Goal: Task Accomplishment & Management: Complete application form

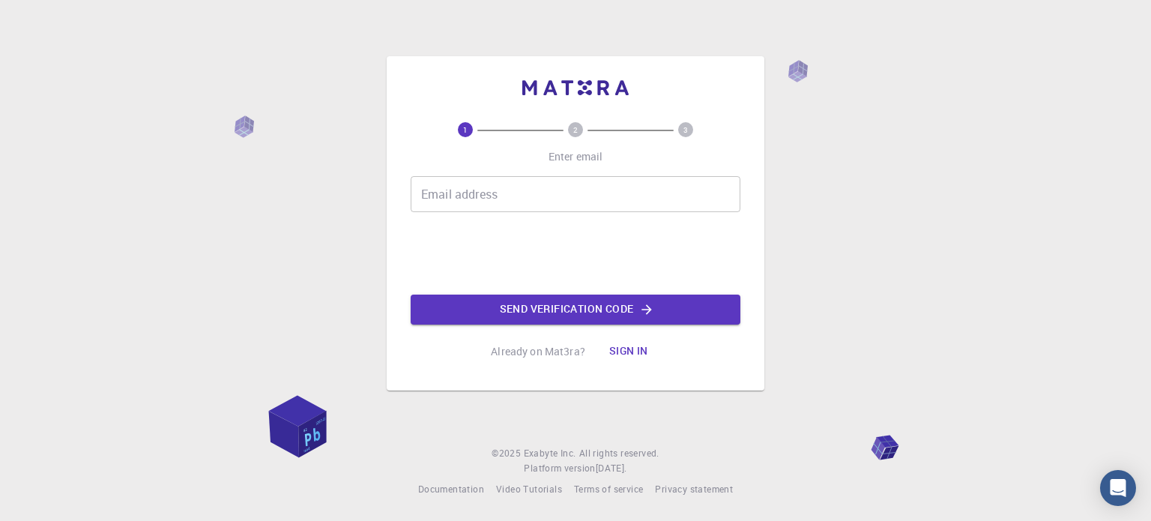
drag, startPoint x: 0, startPoint y: 0, endPoint x: 483, endPoint y: 199, distance: 522.3
click at [483, 199] on input "Email address" at bounding box center [576, 194] width 330 height 36
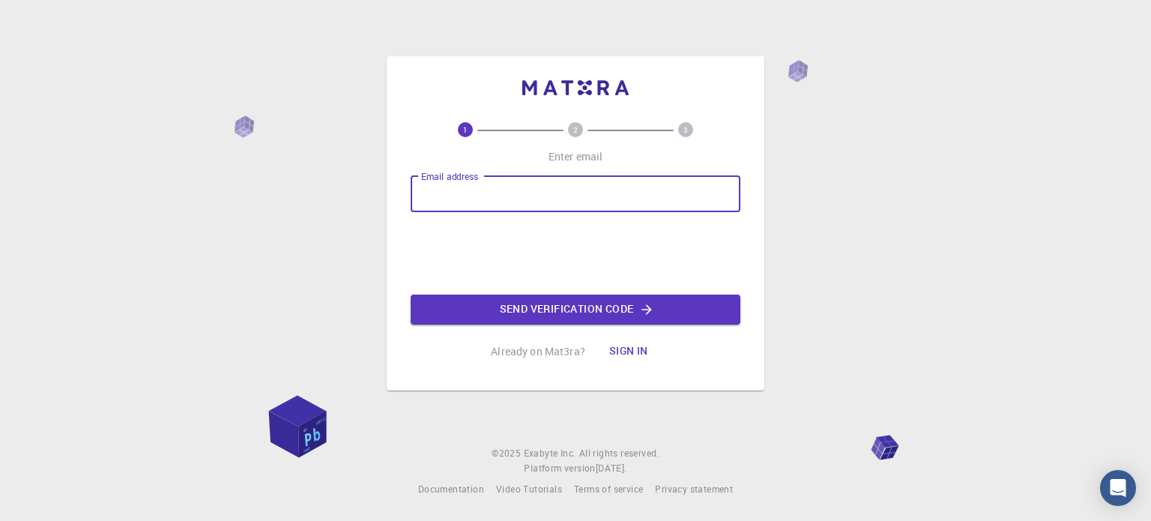
type input "[EMAIL_ADDRESS][DOMAIN_NAME]"
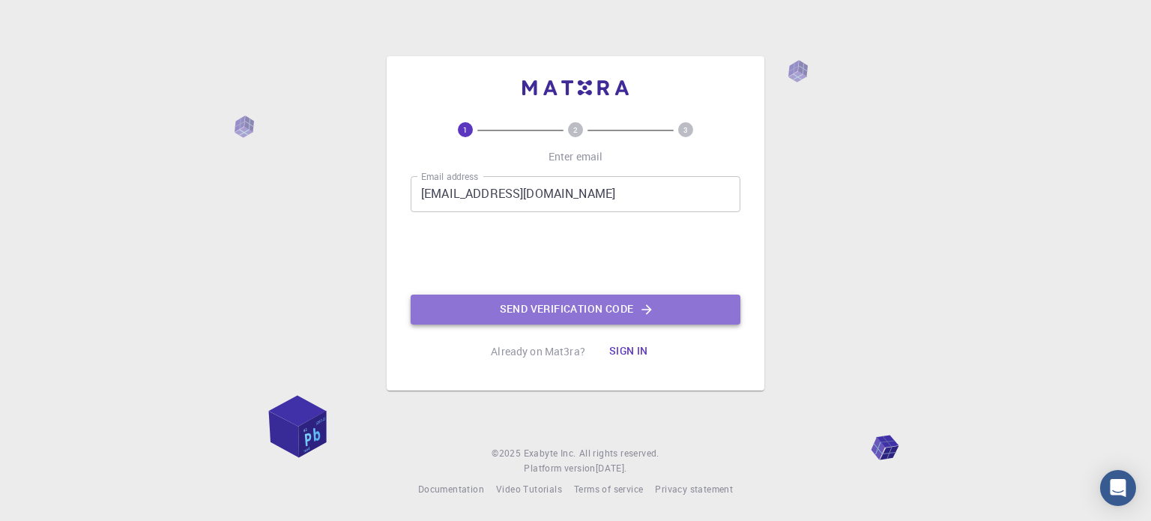
click at [552, 302] on button "Send verification code" at bounding box center [576, 310] width 330 height 30
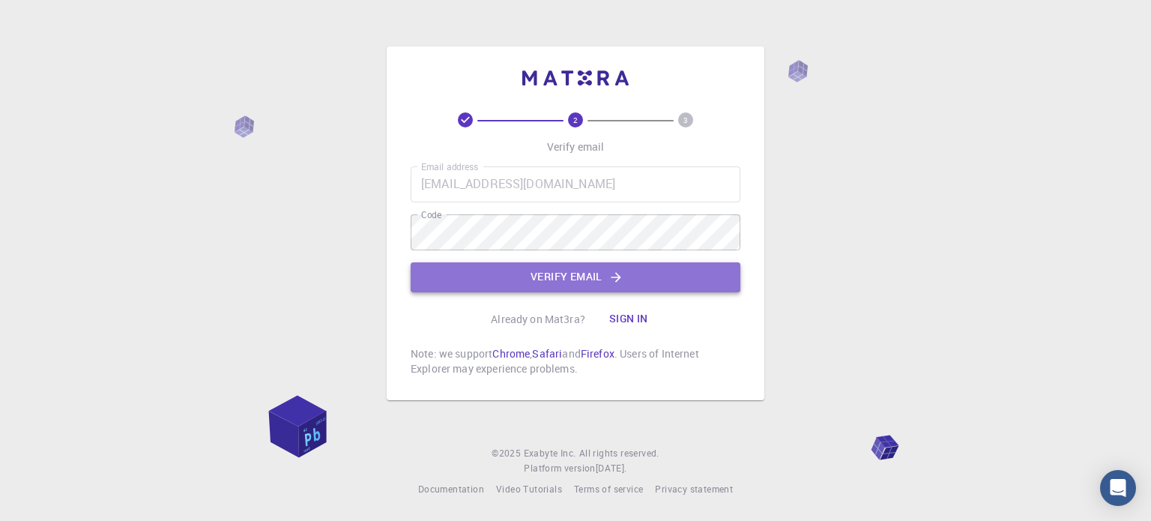
click at [563, 281] on button "Verify email" at bounding box center [576, 277] width 330 height 30
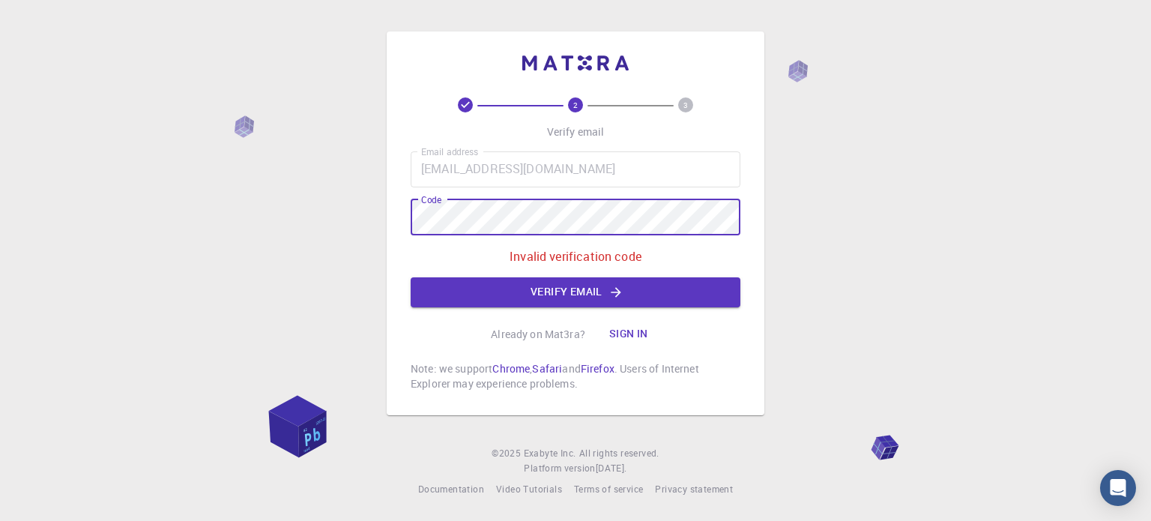
click at [287, 211] on div "2 3 Verify email Email address [EMAIL_ADDRESS][DOMAIN_NAME] Email address Code …" at bounding box center [575, 260] width 1151 height 521
click at [326, 215] on div "2 3 Verify email Email address [EMAIL_ADDRESS][DOMAIN_NAME] Email address Code …" at bounding box center [575, 260] width 1151 height 521
click at [543, 289] on button "Verify email" at bounding box center [576, 292] width 330 height 30
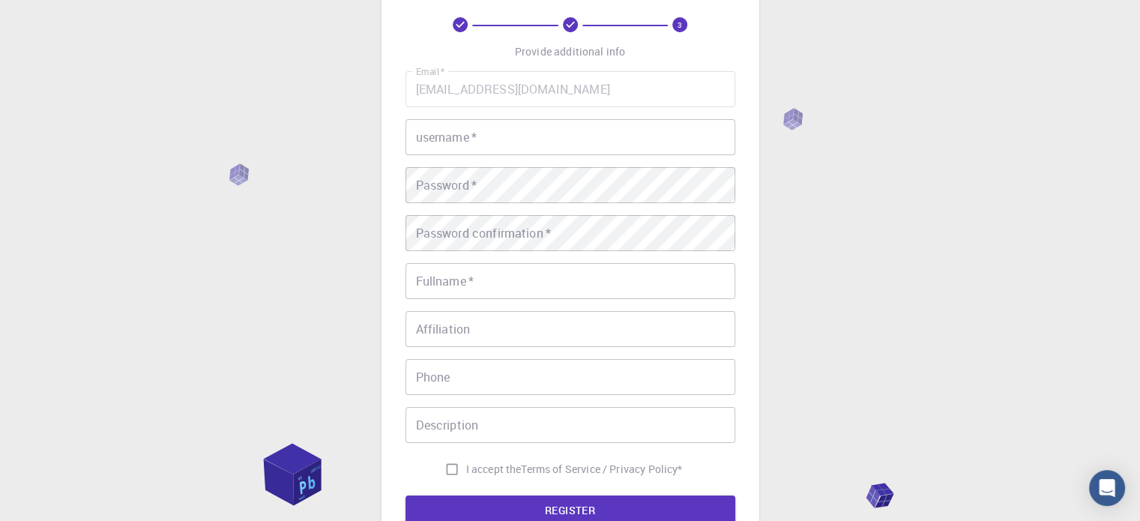
scroll to position [75, 0]
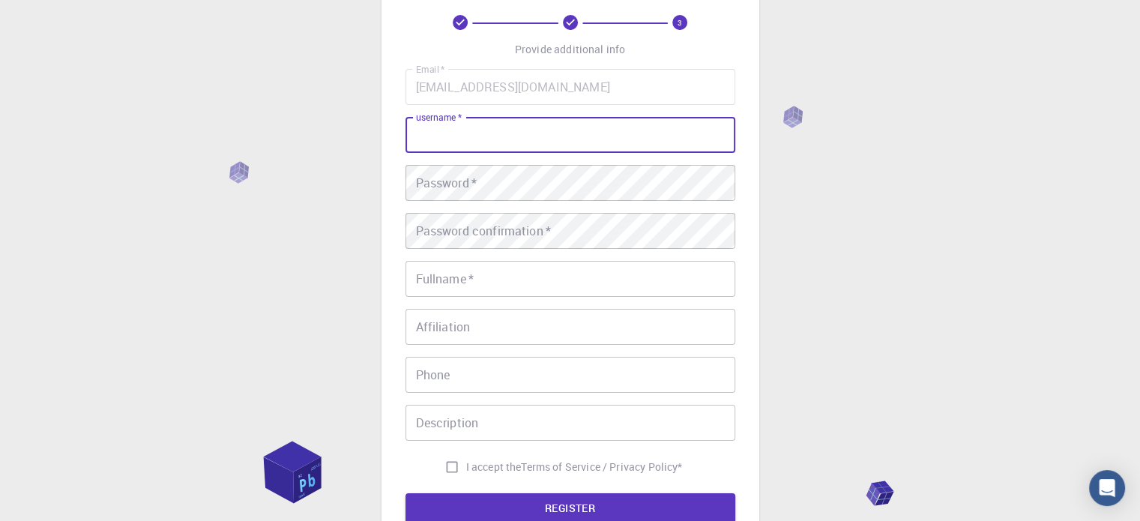
click at [446, 139] on input "username   *" at bounding box center [571, 135] width 330 height 36
type input "[PERSON_NAME]"
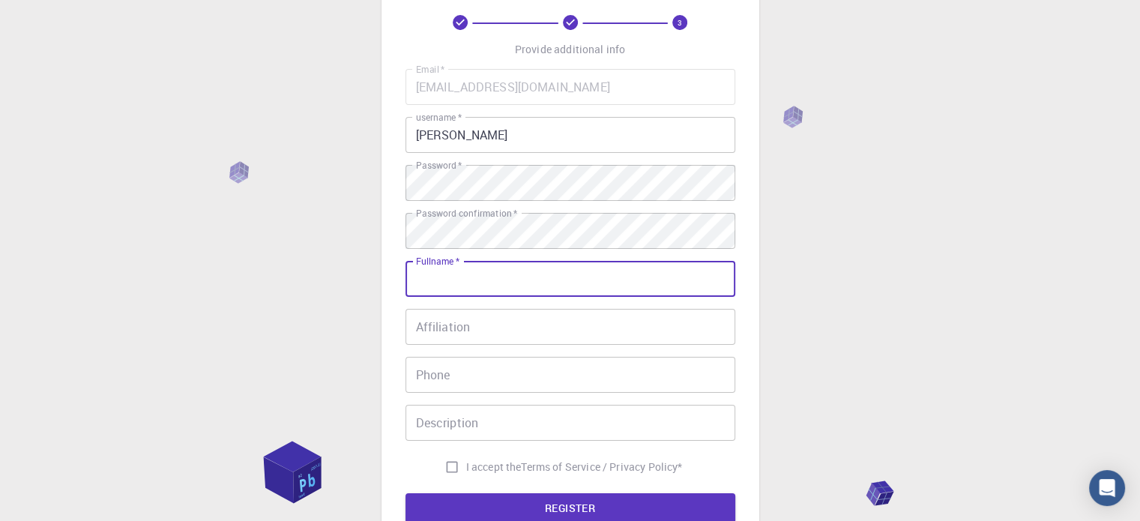
click at [474, 280] on input "Fullname   *" at bounding box center [571, 279] width 330 height 36
type input "[PERSON_NAME]"
type input "09171607820"
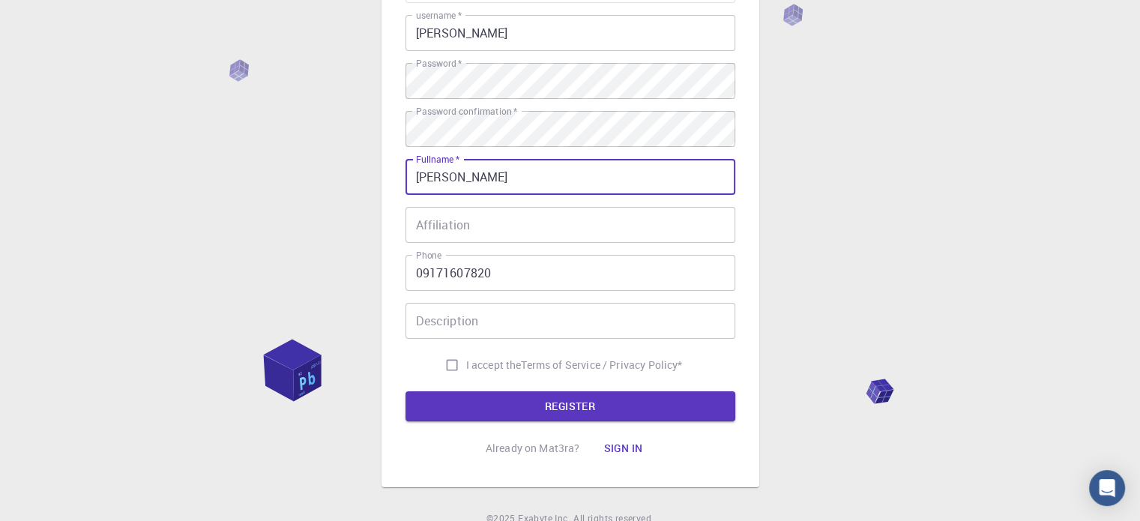
scroll to position [225, 0]
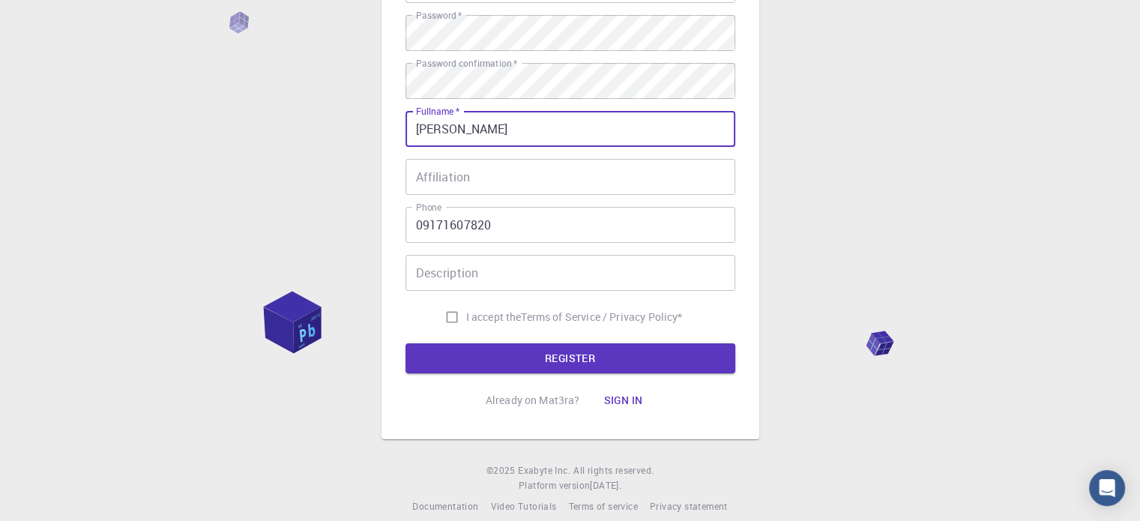
click at [450, 314] on input "I accept the Terms of Service / Privacy Policy *" at bounding box center [452, 317] width 28 height 28
checkbox input "true"
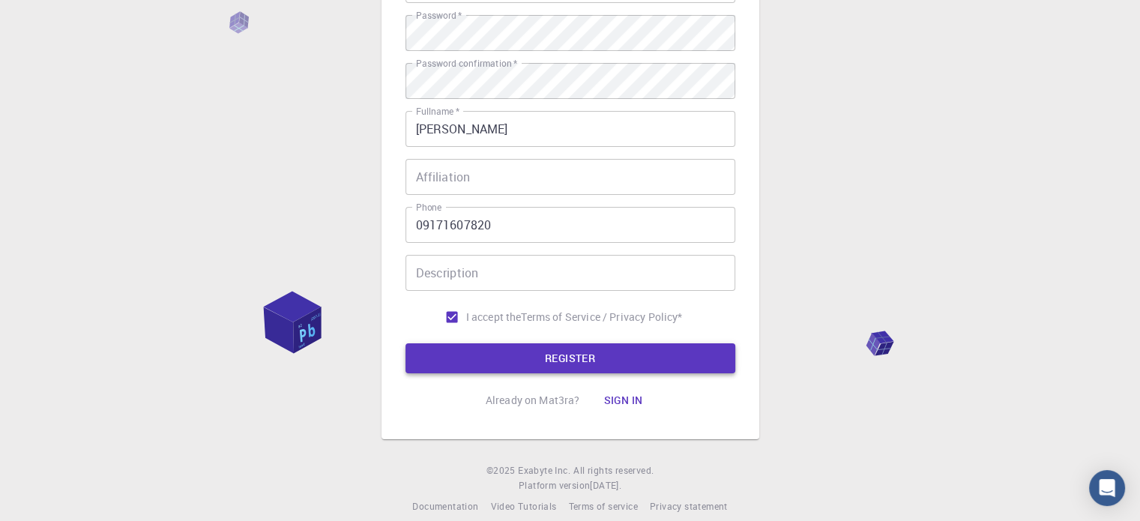
click at [560, 367] on button "REGISTER" at bounding box center [571, 358] width 330 height 30
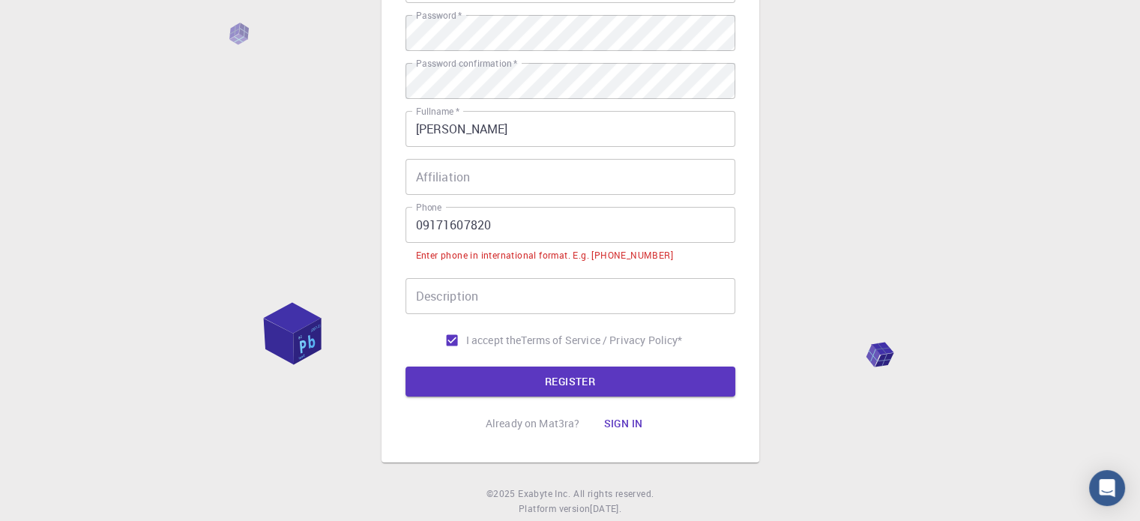
click at [420, 223] on input "09171607820" at bounding box center [571, 225] width 330 height 36
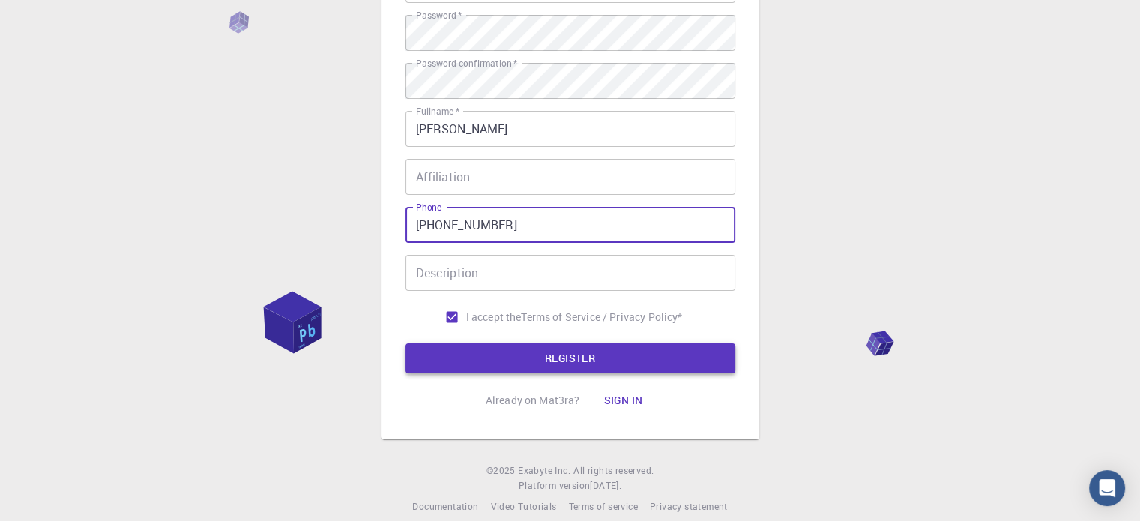
type input "[PHONE_NUMBER]"
click at [602, 355] on button "REGISTER" at bounding box center [571, 358] width 330 height 30
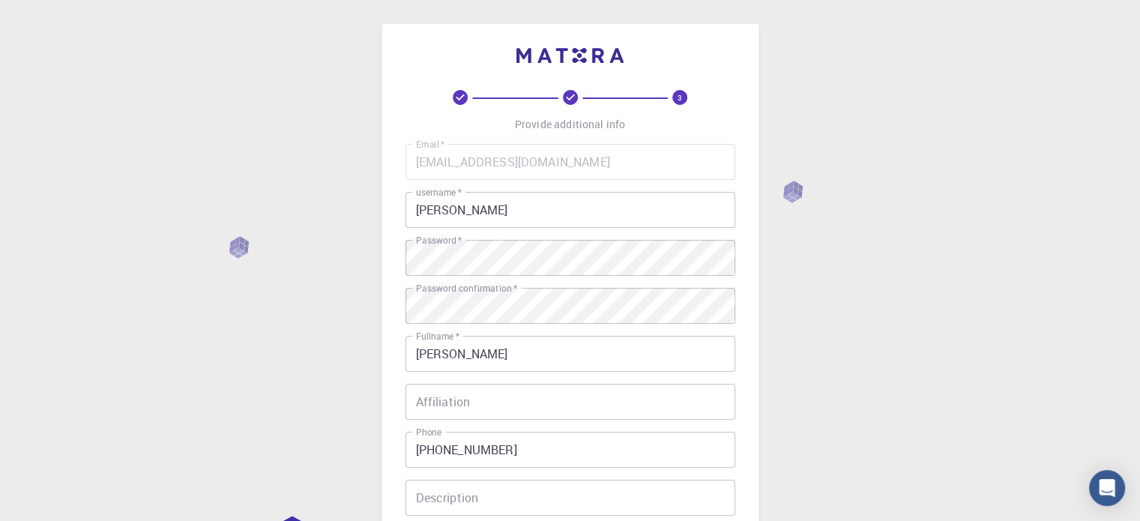
scroll to position [241, 0]
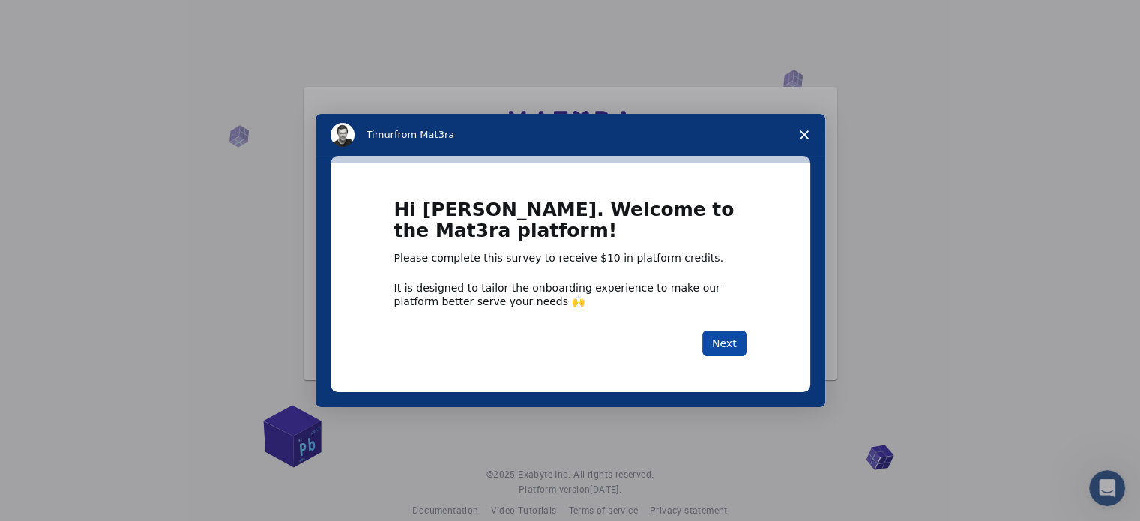
click at [729, 347] on button "Next" at bounding box center [724, 343] width 44 height 25
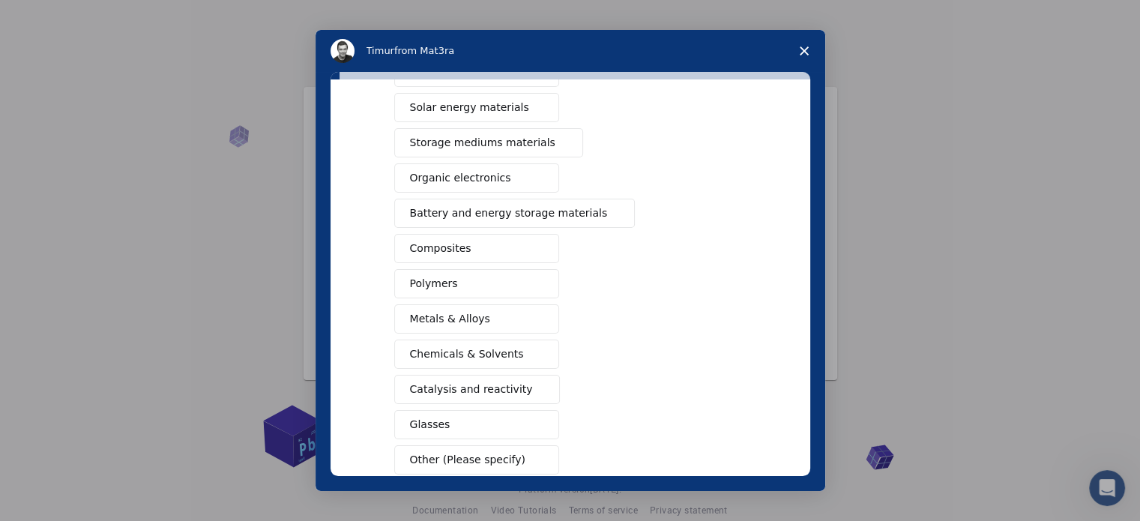
scroll to position [150, 0]
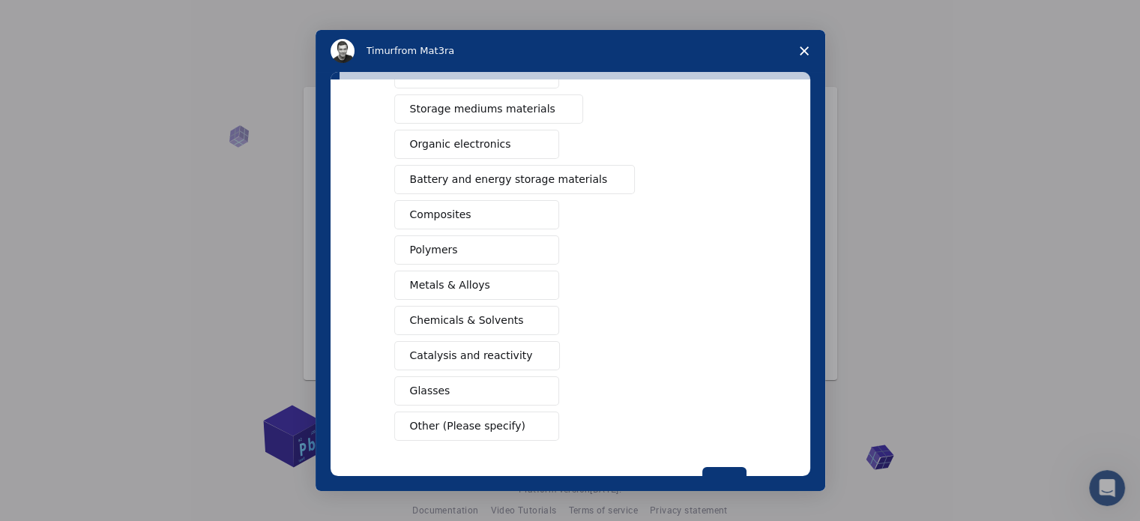
click at [486, 252] on button "Polymers" at bounding box center [476, 249] width 165 height 29
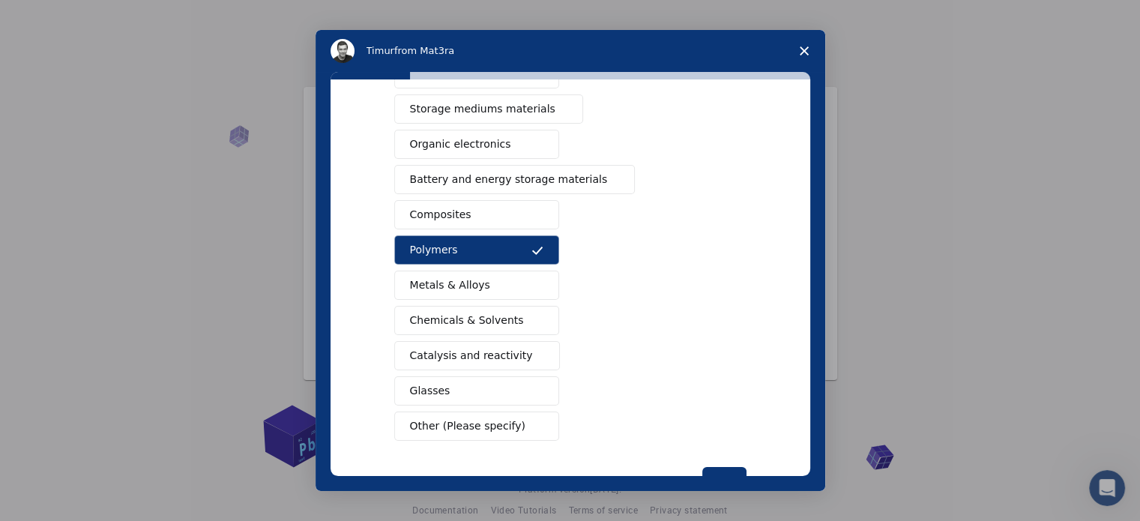
click at [490, 423] on span "Other (Please specify)" at bounding box center [467, 426] width 115 height 16
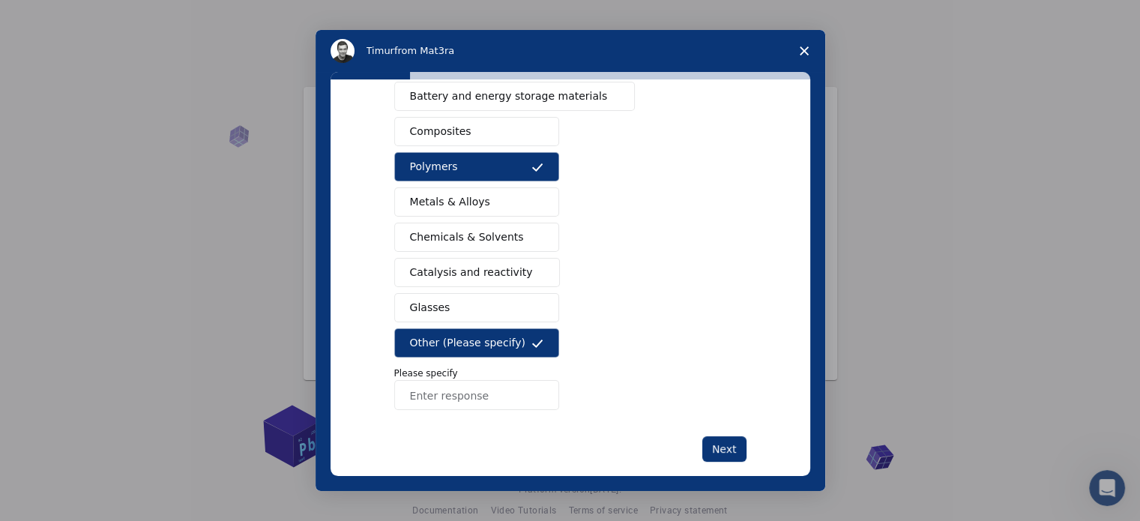
scroll to position [251, 0]
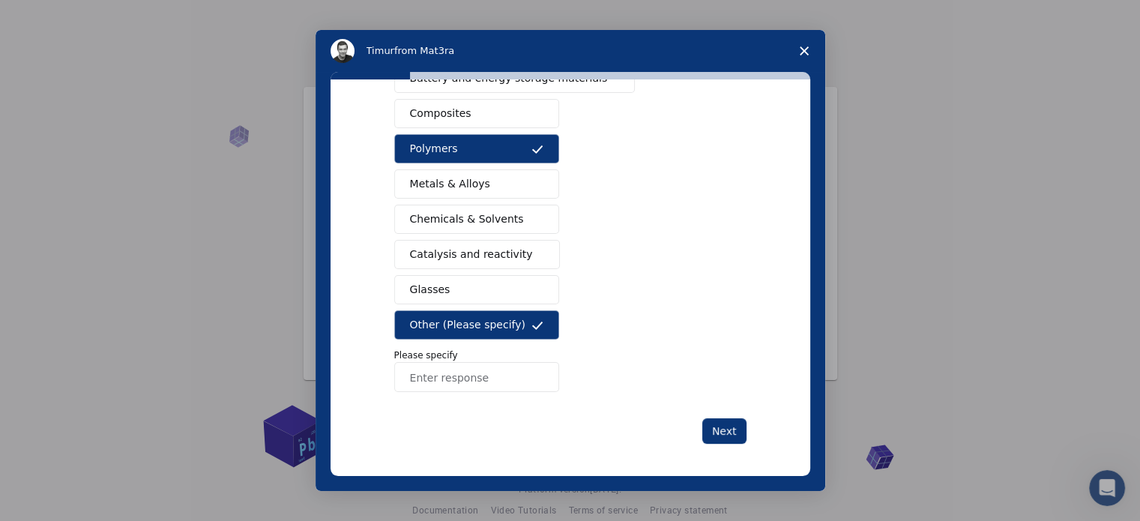
click at [474, 373] on input "Enter response" at bounding box center [476, 377] width 165 height 30
click at [535, 323] on icon "Intercom messenger" at bounding box center [537, 325] width 12 height 12
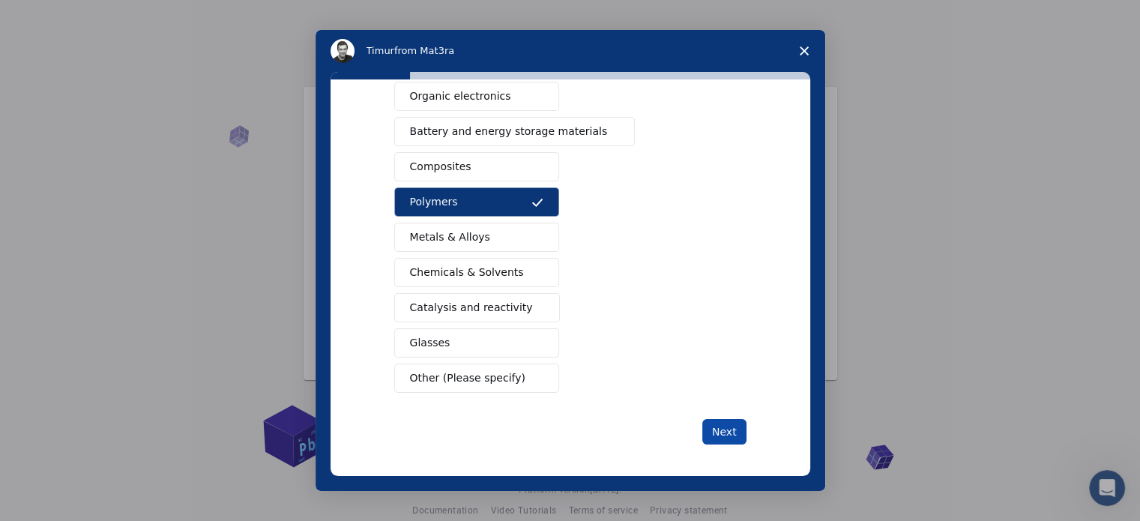
click at [717, 432] on button "Next" at bounding box center [724, 431] width 44 height 25
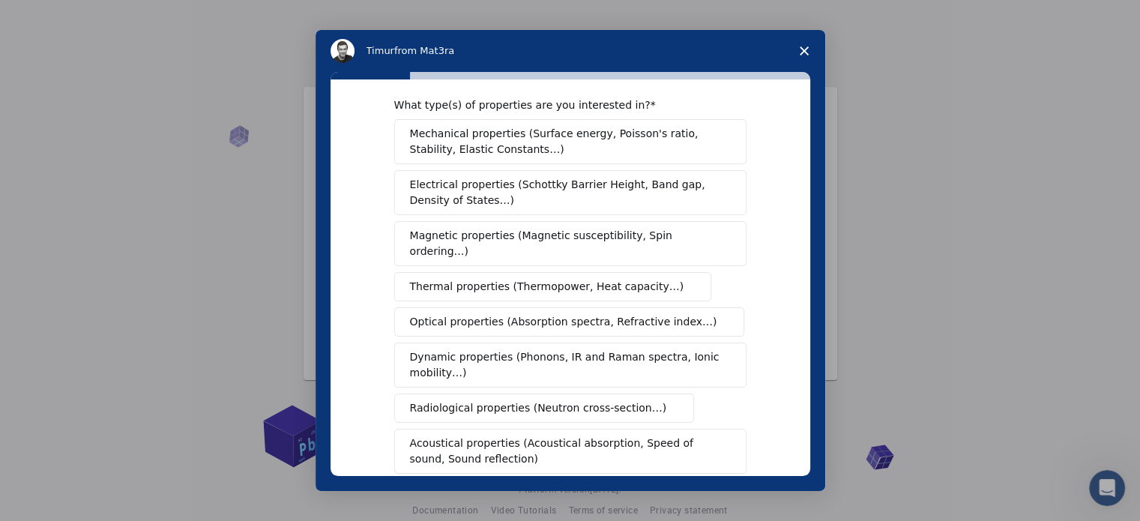
scroll to position [0, 0]
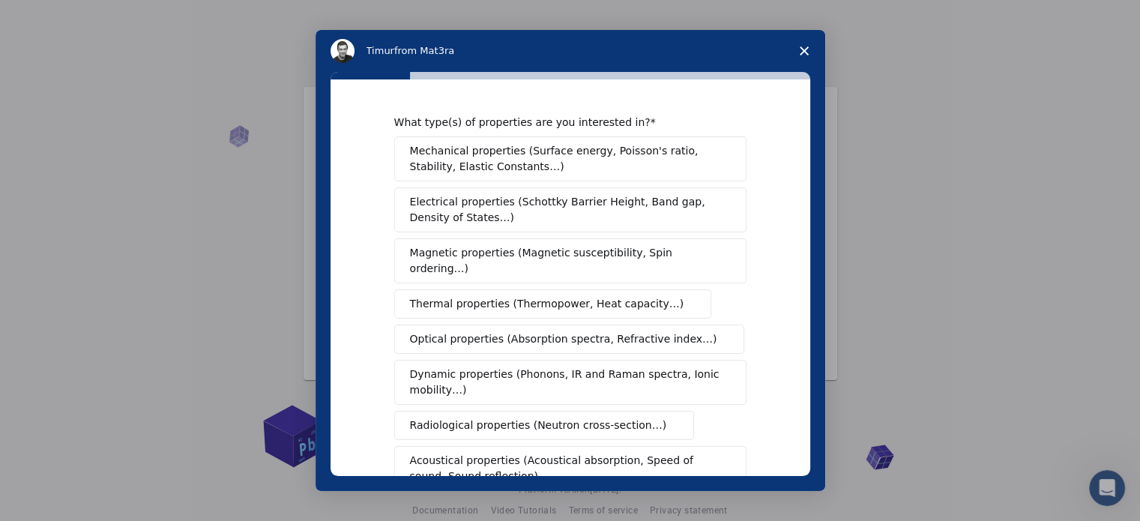
click at [596, 296] on span "Thermal properties (Thermopower, Heat capacity…)" at bounding box center [547, 304] width 274 height 16
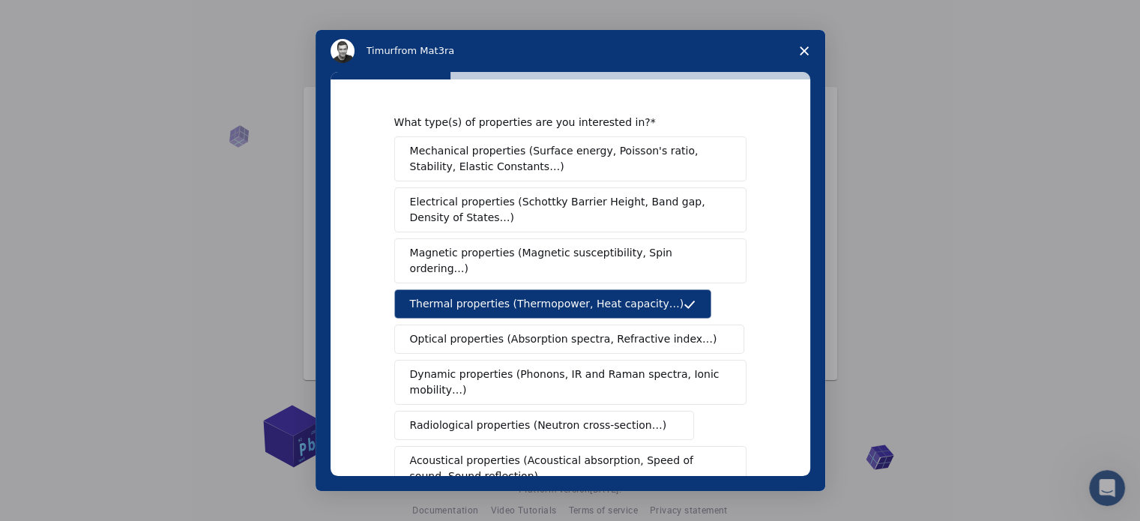
click at [563, 331] on span "Optical properties (Absorption spectra, Refractive index…)" at bounding box center [563, 339] width 307 height 16
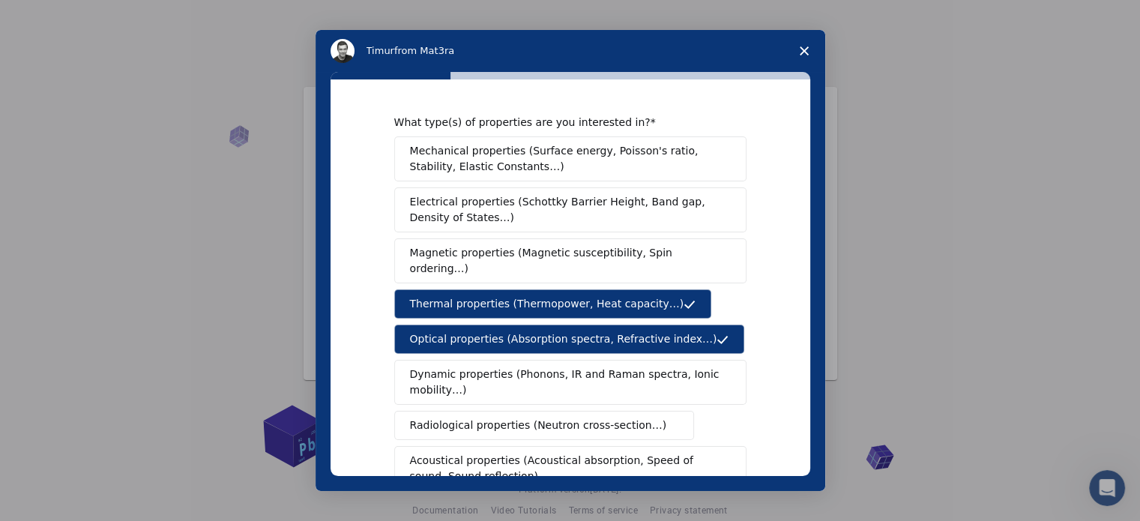
click at [563, 164] on span "Mechanical properties (Surface energy, Poisson's ratio, Stability, Elastic Cons…" at bounding box center [566, 158] width 313 height 31
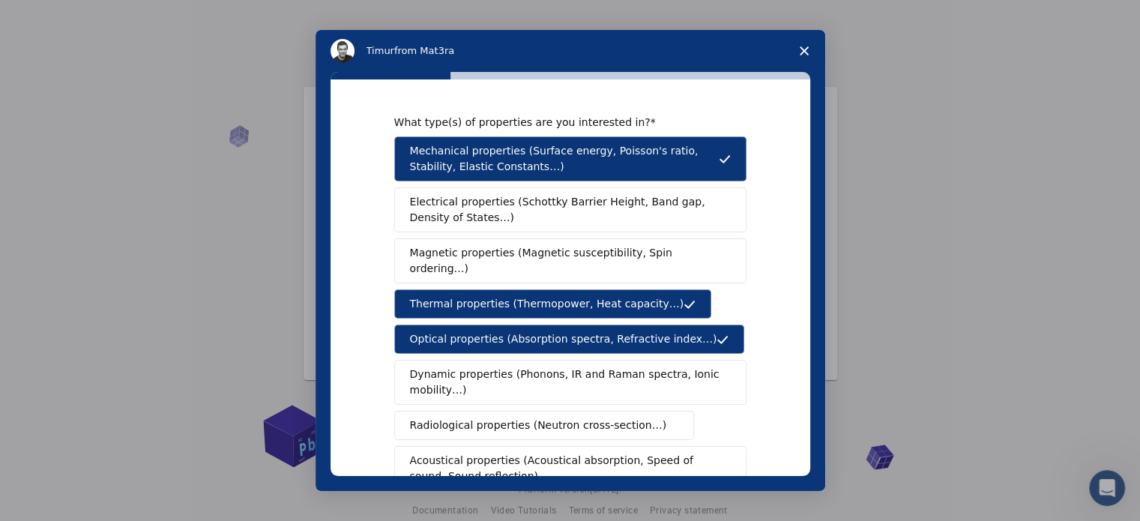
scroll to position [276, 0]
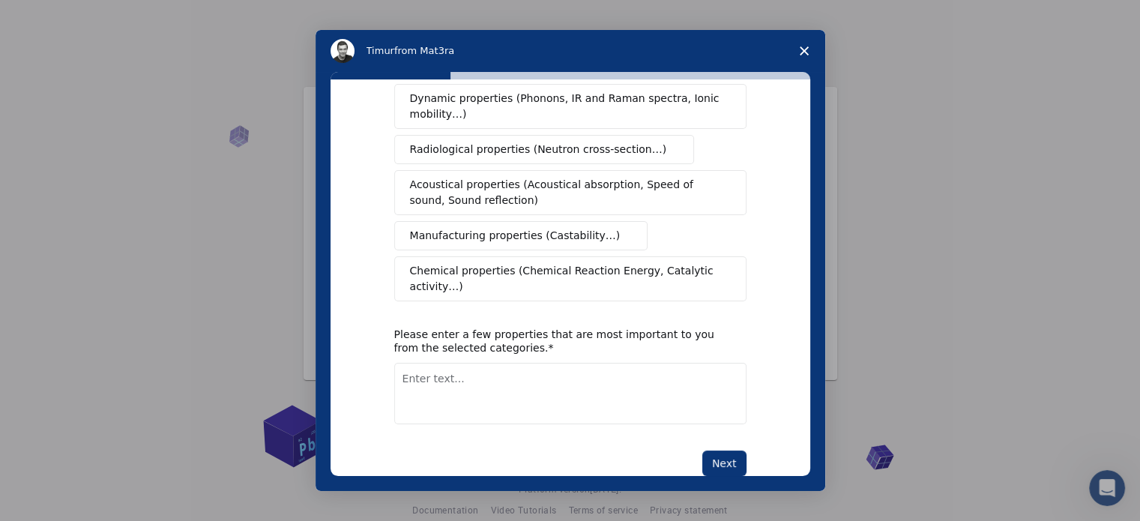
click at [600, 363] on textarea "Enter text..." at bounding box center [570, 393] width 352 height 61
type textarea "Water absorbability, tensile strenght,"
click at [716, 450] on button "Next" at bounding box center [724, 462] width 44 height 25
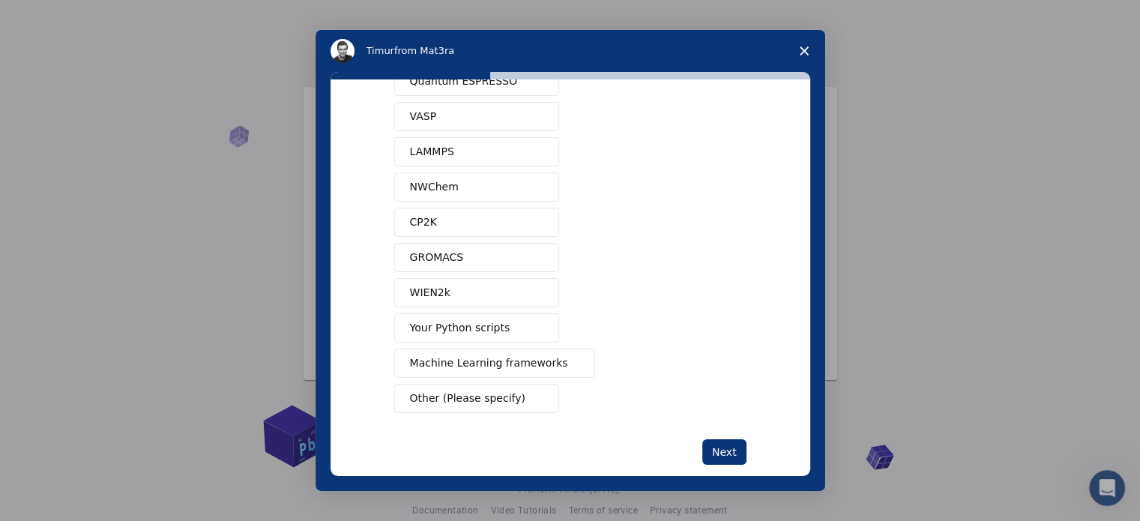
scroll to position [91, 0]
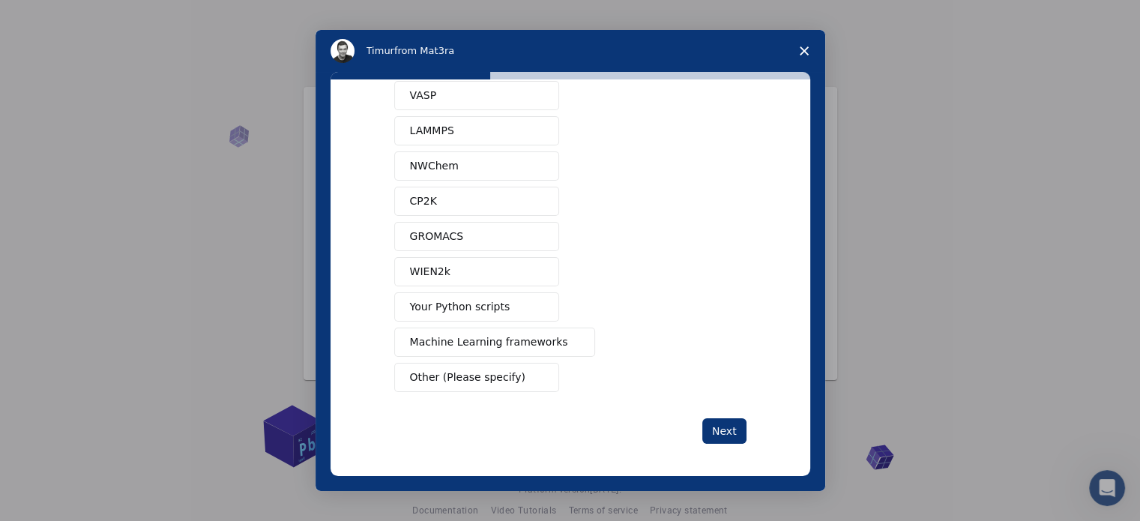
click at [516, 341] on span "Machine Learning frameworks" at bounding box center [489, 342] width 158 height 16
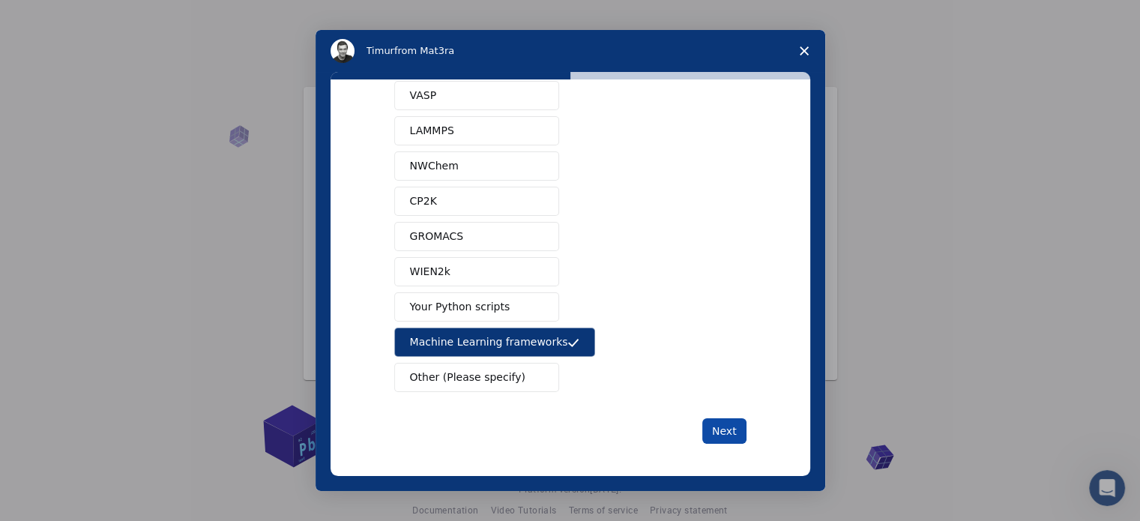
click at [723, 424] on button "Next" at bounding box center [724, 430] width 44 height 25
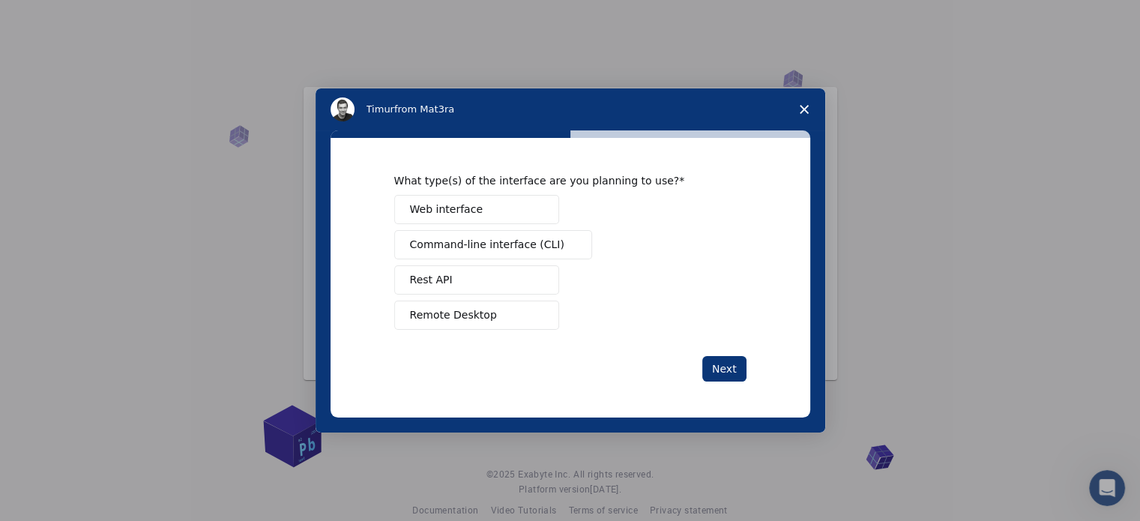
scroll to position [0, 0]
click at [480, 213] on button "Web interface" at bounding box center [476, 209] width 165 height 29
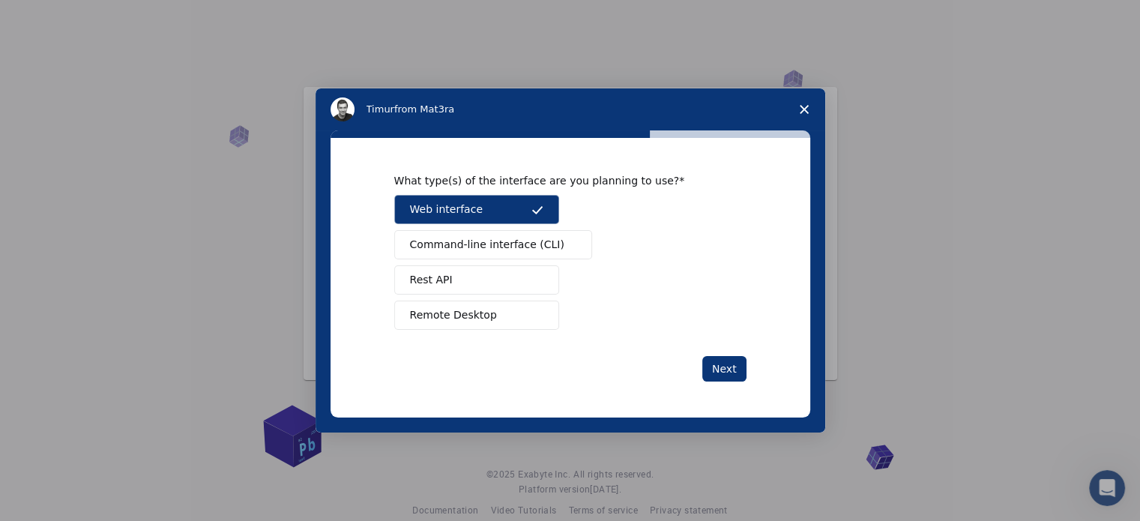
click at [517, 250] on span "Command-line interface (CLI)" at bounding box center [487, 245] width 154 height 16
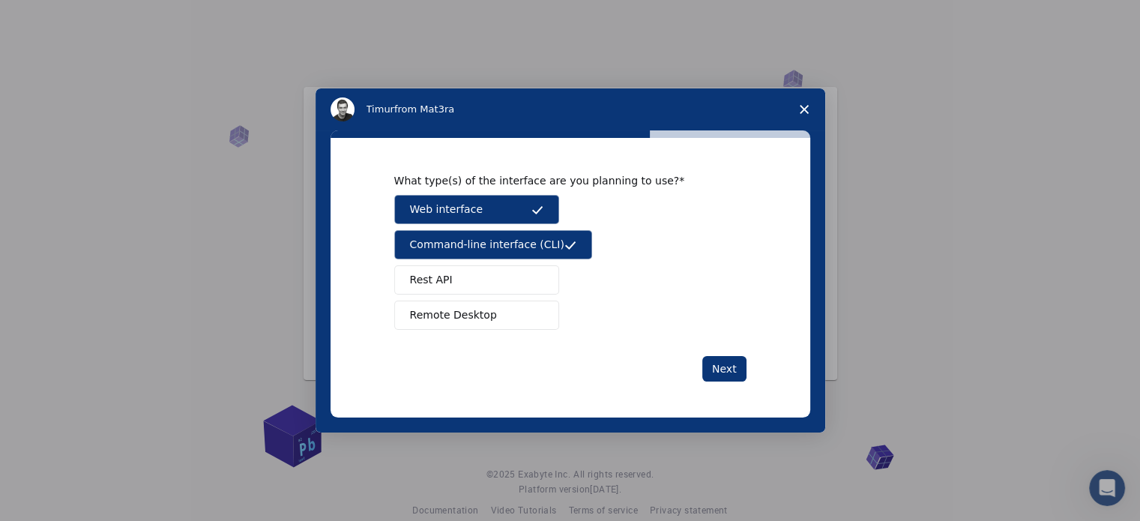
click at [501, 278] on button "Rest API" at bounding box center [476, 279] width 165 height 29
click at [509, 314] on button "Remote Desktop" at bounding box center [476, 315] width 165 height 29
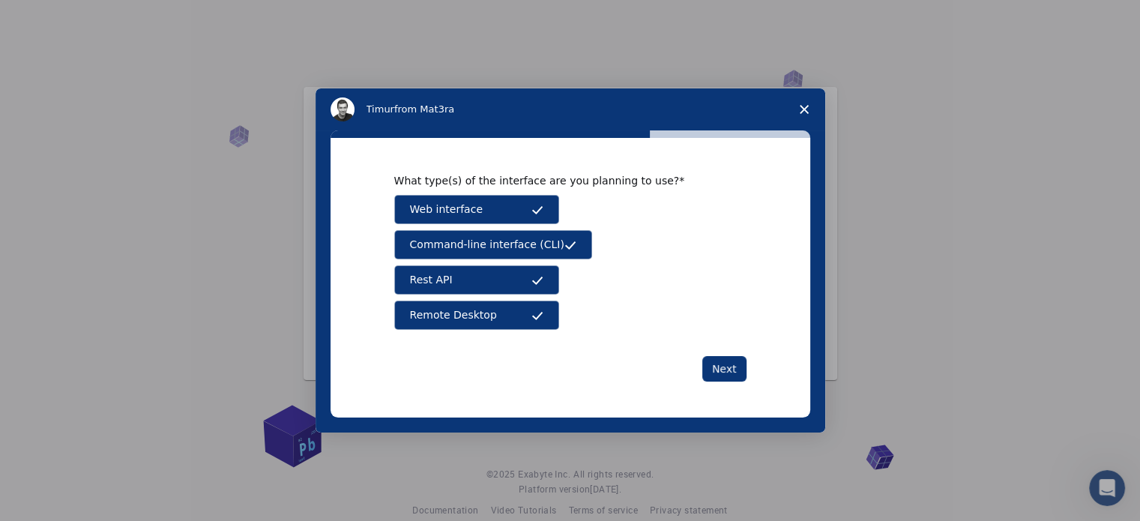
click at [748, 360] on div "What type(s) of the interface are you planning to use? Web interface Command-li…" at bounding box center [571, 278] width 480 height 280
click at [723, 368] on button "Next" at bounding box center [724, 368] width 44 height 25
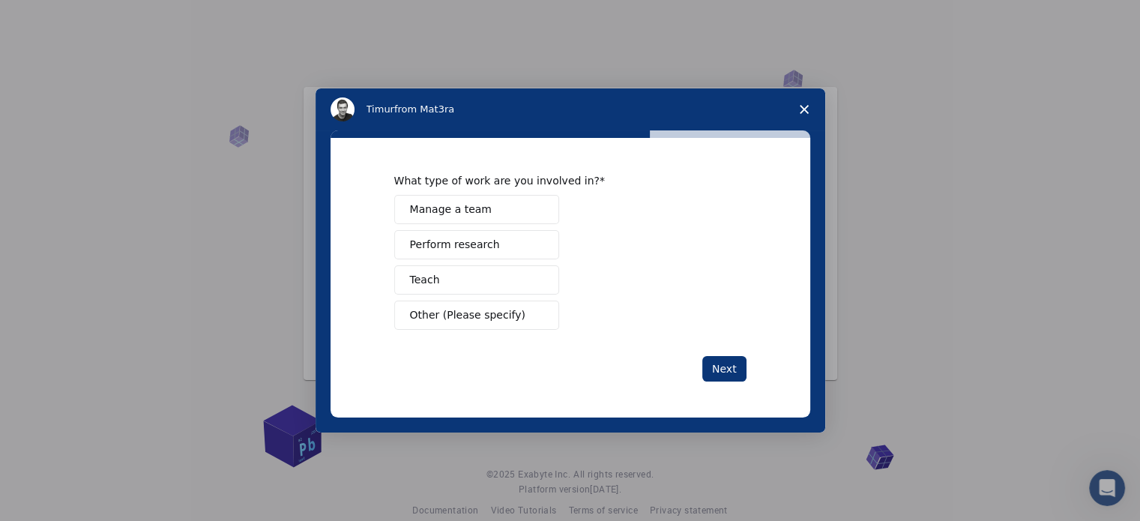
click at [462, 241] on span "Perform research" at bounding box center [455, 245] width 90 height 16
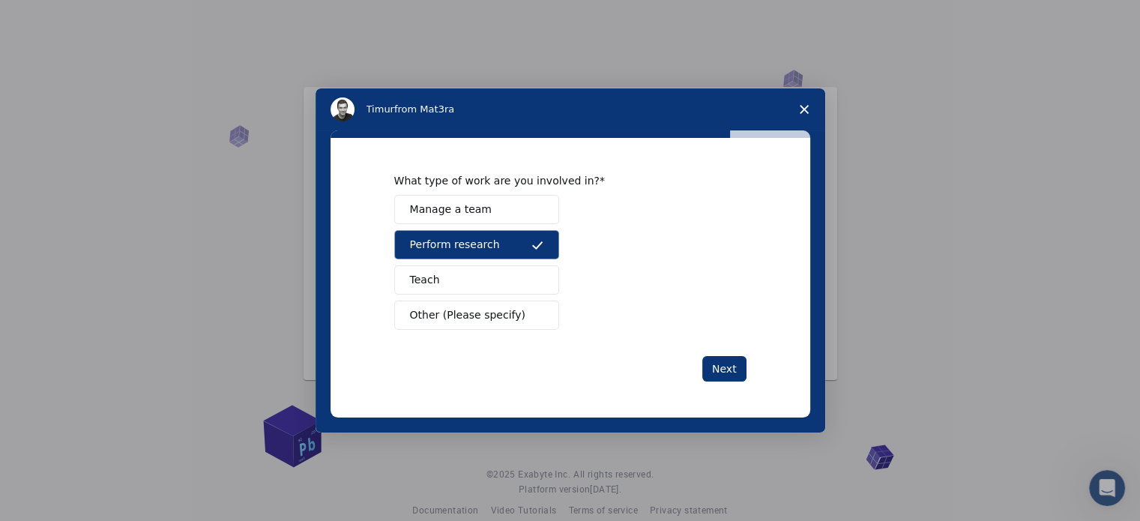
click at [468, 208] on span "Manage a team" at bounding box center [451, 210] width 82 height 16
click at [462, 271] on button "Teach" at bounding box center [476, 279] width 165 height 29
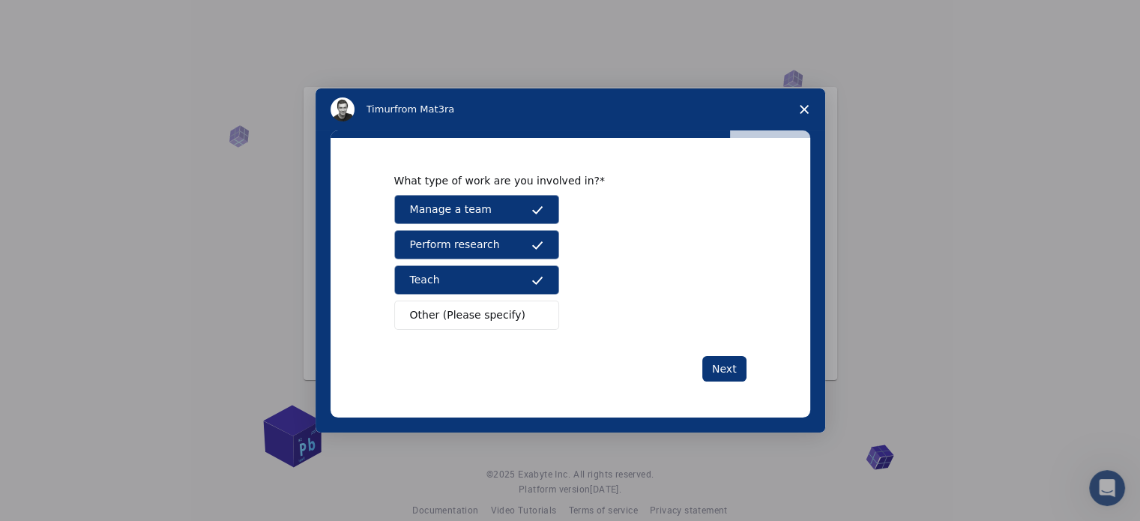
click at [747, 374] on div "What type of work are you involved in? Manage a team Perform research Teach Oth…" at bounding box center [571, 278] width 480 height 280
click at [735, 374] on button "Next" at bounding box center [724, 368] width 44 height 25
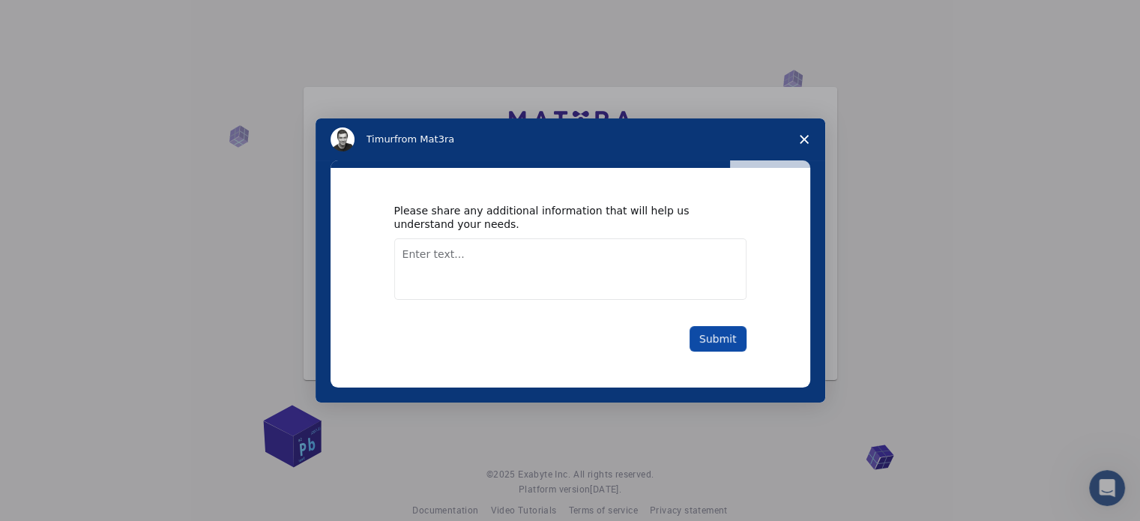
click at [726, 342] on button "Submit" at bounding box center [718, 338] width 57 height 25
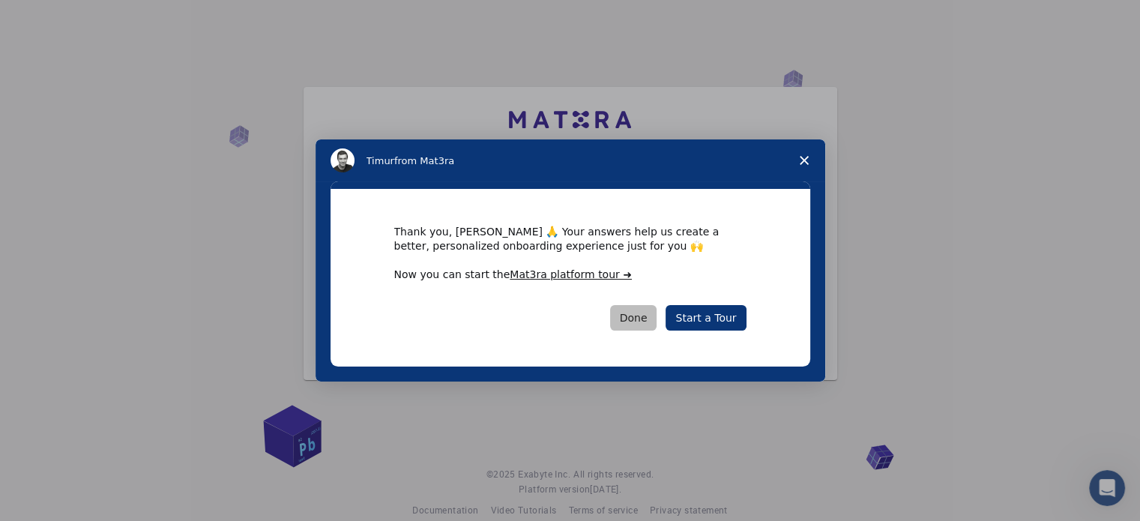
click at [636, 322] on button "Done" at bounding box center [633, 317] width 47 height 25
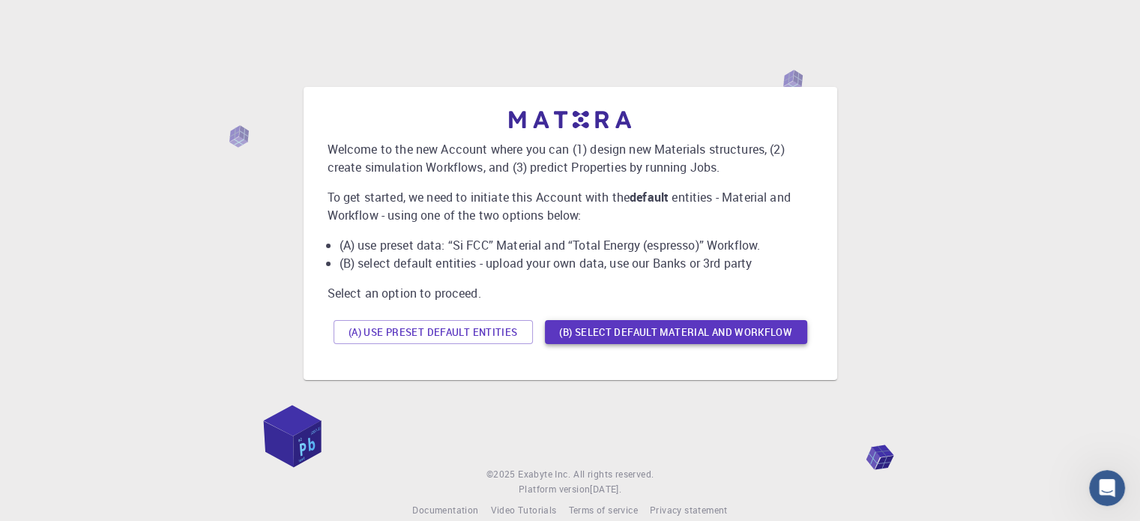
click at [723, 323] on button "(B) Select default material and workflow" at bounding box center [676, 332] width 262 height 24
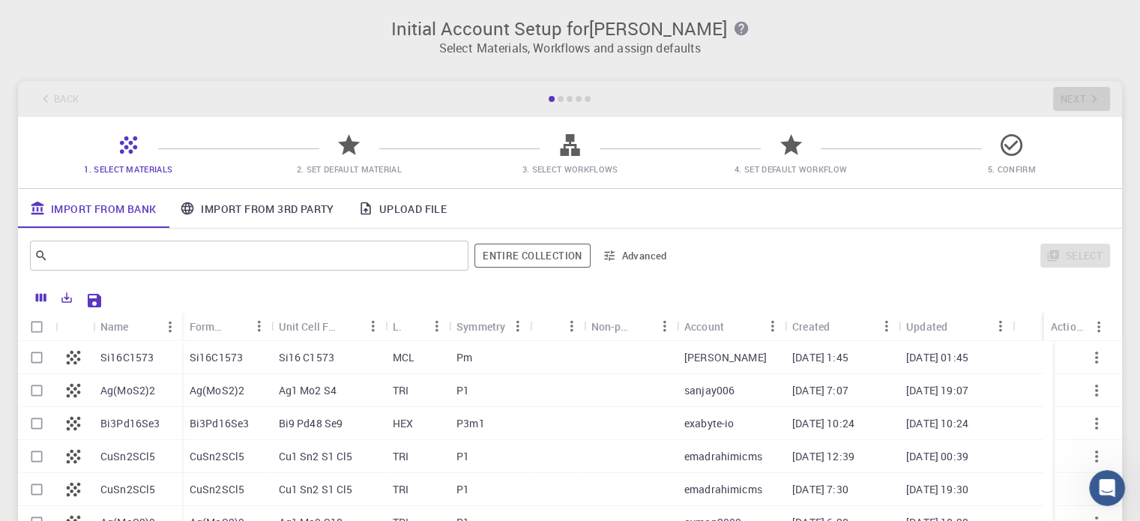
click at [48, 99] on div "Back Next" at bounding box center [570, 99] width 1104 height 36
